Goal: Check status

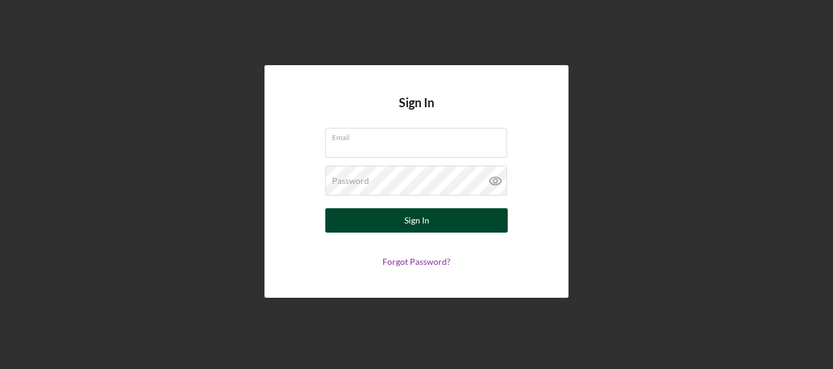
type input "[EMAIL_ADDRESS][DOMAIN_NAME]"
click at [412, 218] on div "Sign In" at bounding box center [416, 220] width 25 height 24
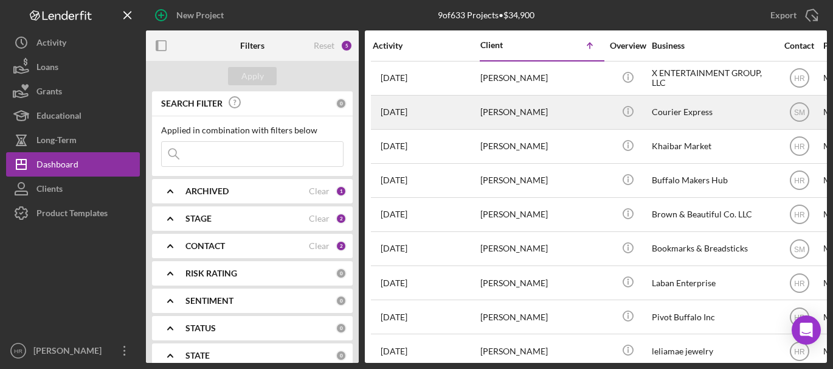
click at [550, 116] on div "[PERSON_NAME]" at bounding box center [541, 112] width 122 height 32
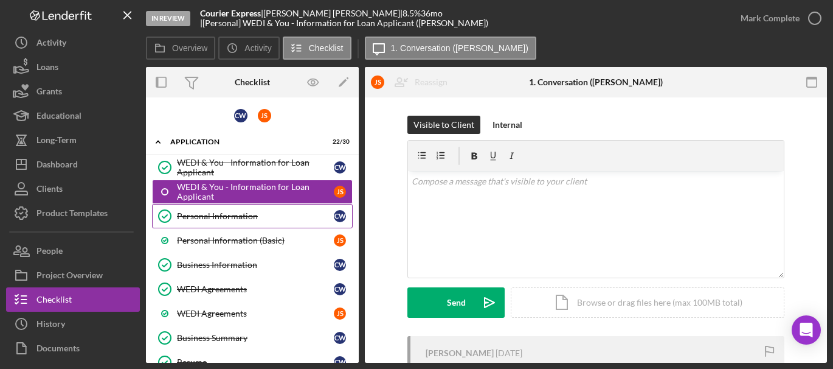
click at [223, 217] on div "Personal Information" at bounding box center [255, 216] width 157 height 10
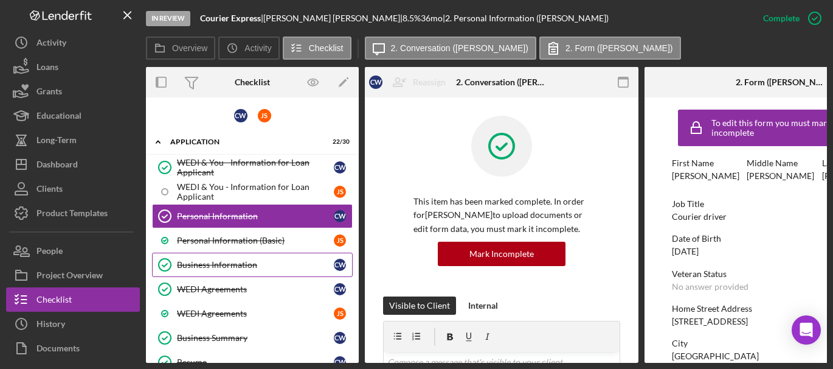
click at [202, 260] on div "Business Information" at bounding box center [255, 265] width 157 height 10
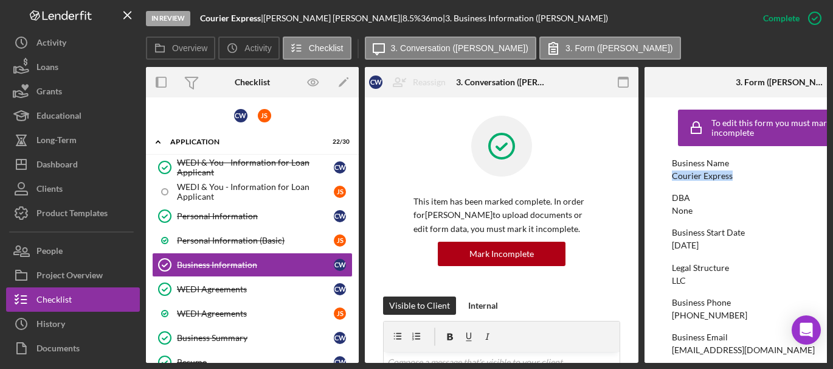
drag, startPoint x: 671, startPoint y: 179, endPoint x: 731, endPoint y: 179, distance: 59.6
click at [731, 179] on div "Courier Express" at bounding box center [702, 176] width 61 height 10
copy div "Courier Express"
